Goal: Task Accomplishment & Management: Complete application form

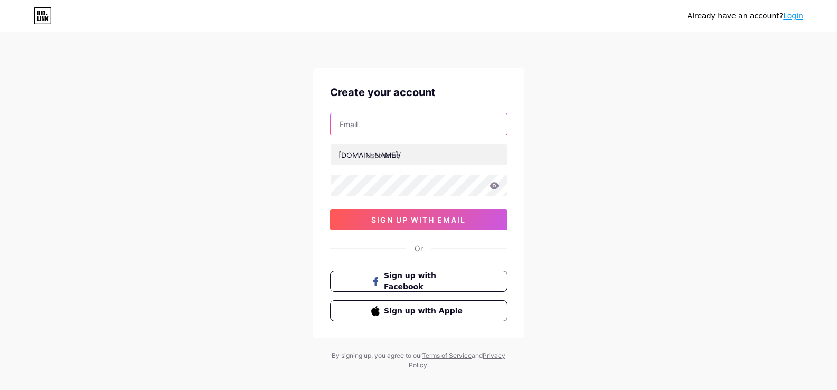
click at [390, 130] on input "text" at bounding box center [419, 124] width 176 height 21
drag, startPoint x: 391, startPoint y: 124, endPoint x: 402, endPoint y: 122, distance: 11.3
click at [391, 124] on input "text" at bounding box center [419, 124] width 176 height 21
paste input "[EMAIL_ADDRESS][DOMAIN_NAME]"
type input "[EMAIL_ADDRESS][DOMAIN_NAME]"
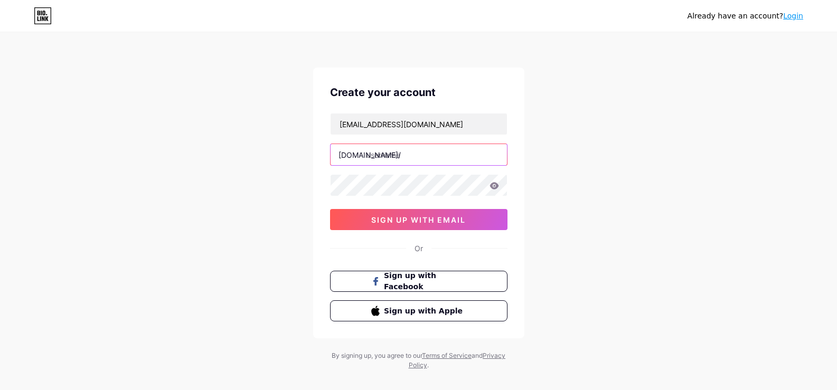
click at [396, 155] on input "text" at bounding box center [419, 154] width 176 height 21
type input "ladangqq"
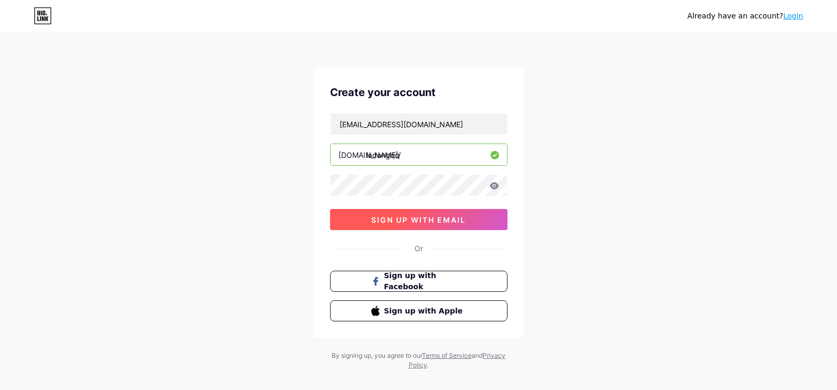
click at [448, 219] on span "sign up with email" at bounding box center [418, 219] width 95 height 9
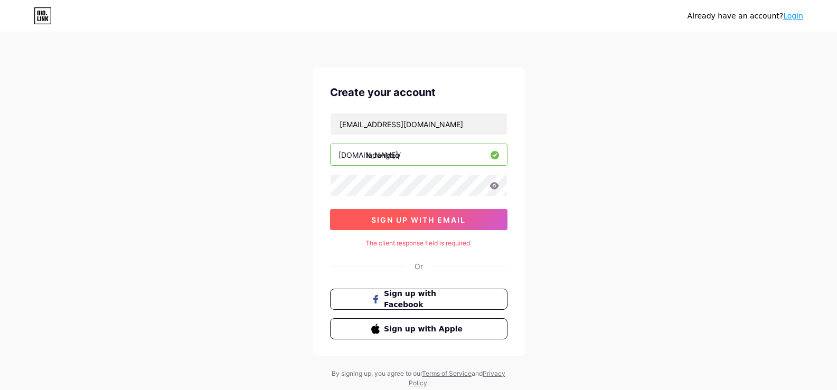
click at [412, 219] on span "sign up with email" at bounding box center [418, 219] width 95 height 9
